Goal: Task Accomplishment & Management: Manage account settings

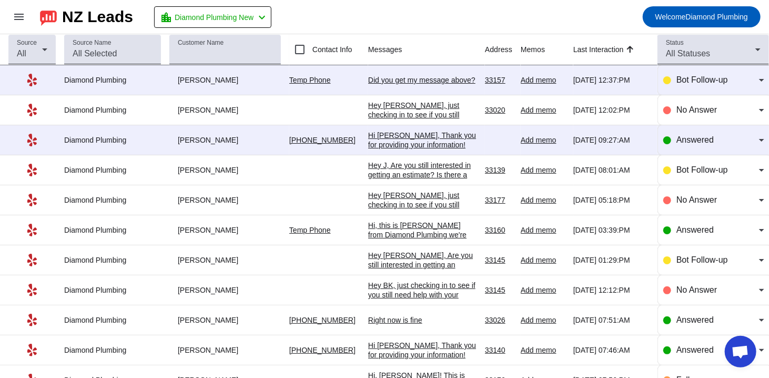
click at [396, 139] on div "Hi [PERSON_NAME], Thank you for providing your information! We'll get back to y…" at bounding box center [422, 149] width 108 height 38
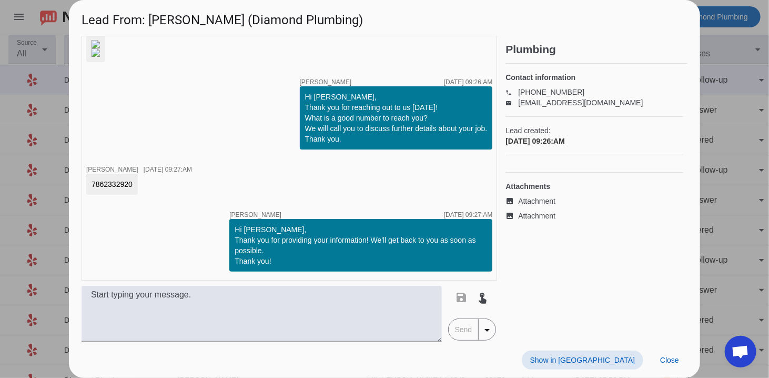
scroll to position [168, 0]
drag, startPoint x: 133, startPoint y: 187, endPoint x: 81, endPoint y: 185, distance: 51.6
click at [81, 185] on div "timer close [PERSON_NAME] [DATE] 09:26:AM timer close [PERSON_NAME] [DATE] 09:2…" at bounding box center [384, 189] width 631 height 306
copy div "7862332920"
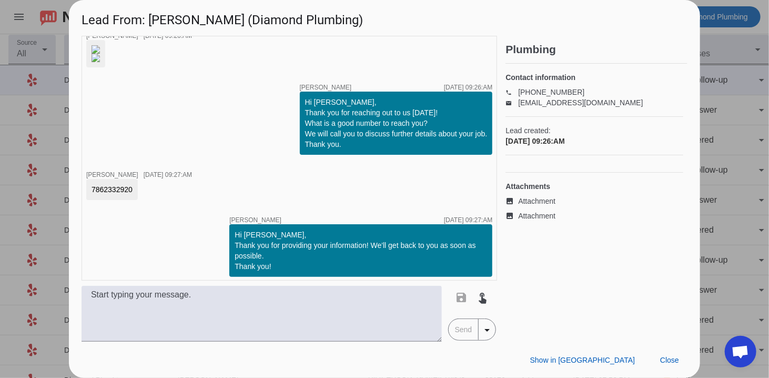
scroll to position [0, 0]
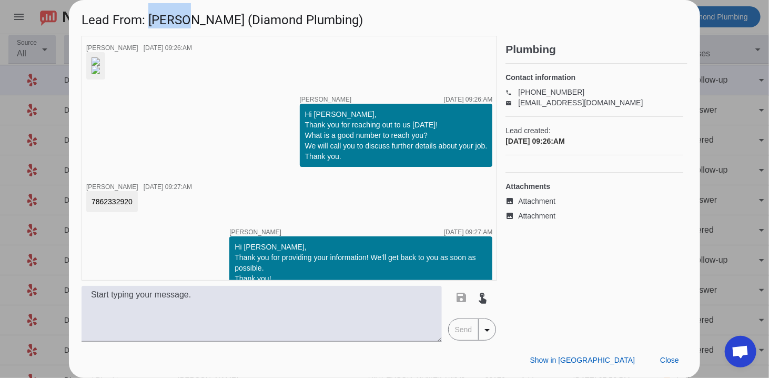
drag, startPoint x: 175, startPoint y: 24, endPoint x: 149, endPoint y: 19, distance: 26.6
click at [149, 19] on h1 "Lead From: [PERSON_NAME] (Diamond Plumbing)" at bounding box center [384, 17] width 631 height 35
copy h1 "[PERSON_NAME]"
click at [669, 361] on span "Close" at bounding box center [669, 359] width 19 height 8
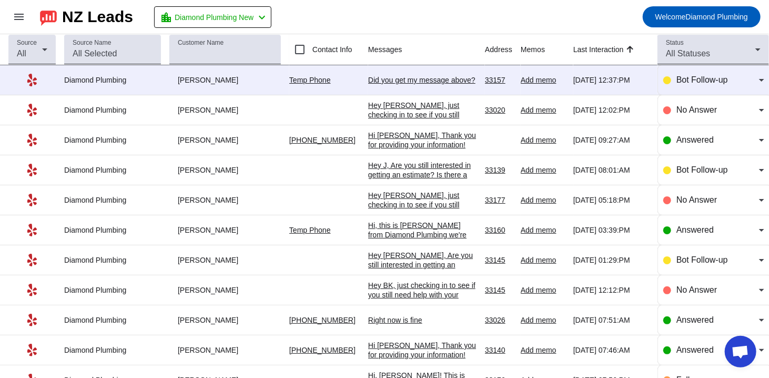
click at [399, 137] on div "Hi [PERSON_NAME], Thank you for providing your information! We'll get back to y…" at bounding box center [422, 149] width 108 height 38
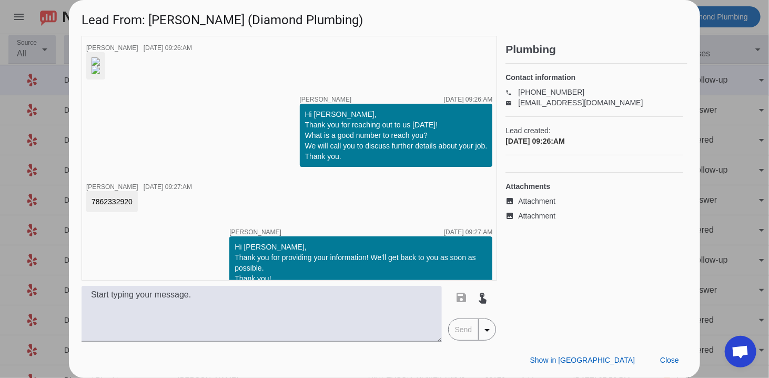
click at [100, 66] on img at bounding box center [96, 61] width 8 height 8
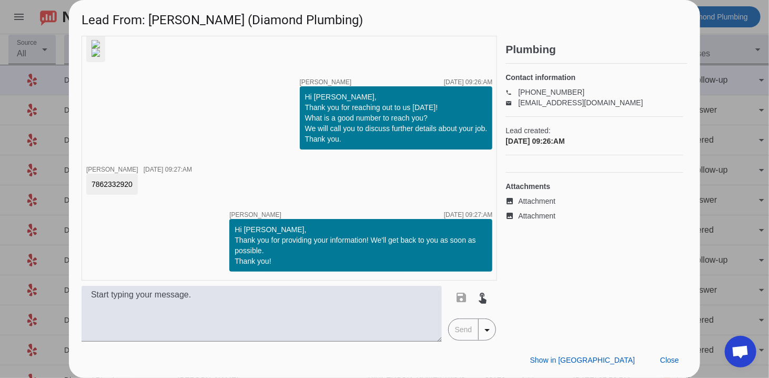
scroll to position [168, 0]
drag, startPoint x: 135, startPoint y: 185, endPoint x: 84, endPoint y: 183, distance: 51.0
click at [84, 183] on div "timer close [PERSON_NAME] [DATE] 09:26:AM timer close [PERSON_NAME] [DATE] 09:2…" at bounding box center [289, 158] width 415 height 245
copy div "7862332920"
drag, startPoint x: 675, startPoint y: 353, endPoint x: 413, endPoint y: 40, distance: 408.0
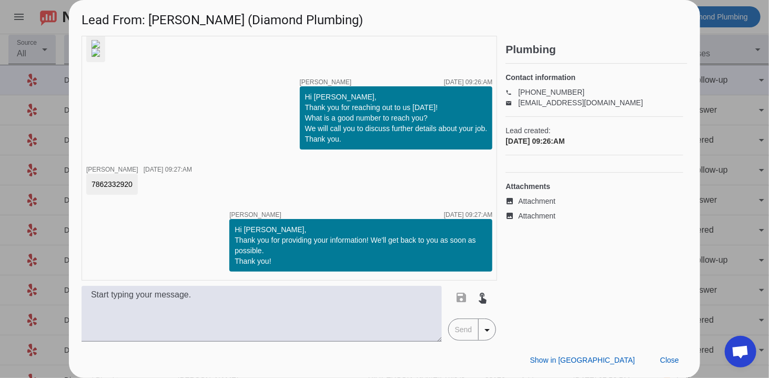
click at [675, 354] on span at bounding box center [670, 359] width 36 height 19
